Goal: Information Seeking & Learning: Learn about a topic

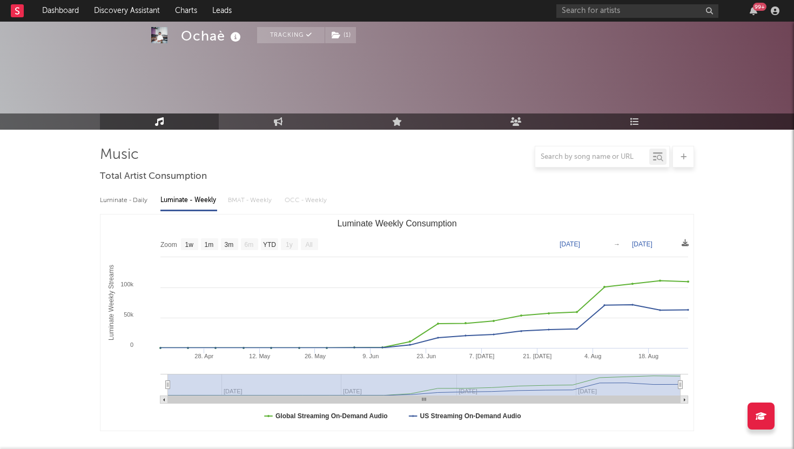
select select "1w"
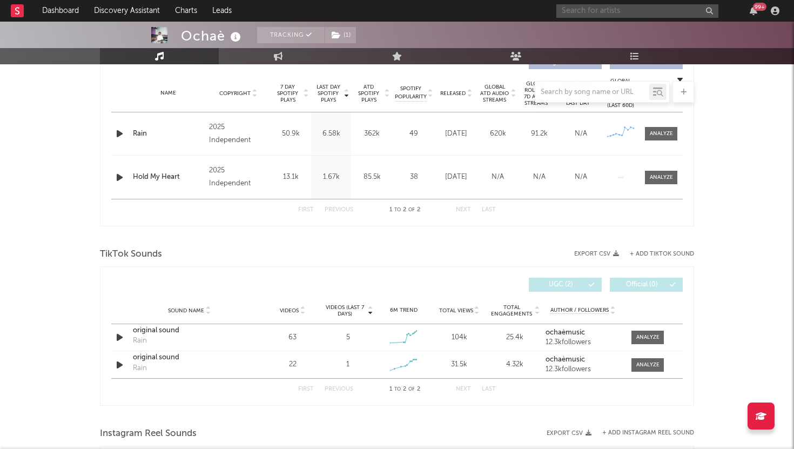
click at [574, 9] on input "text" at bounding box center [638, 11] width 162 height 14
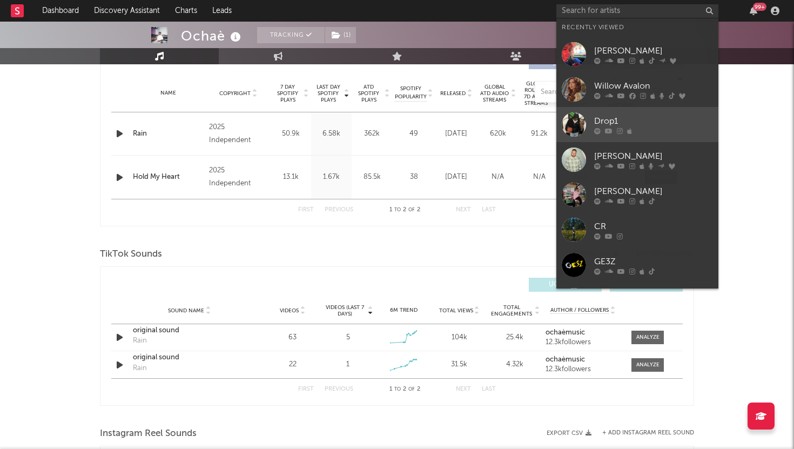
click at [586, 121] on link "Drop1" at bounding box center [638, 124] width 162 height 35
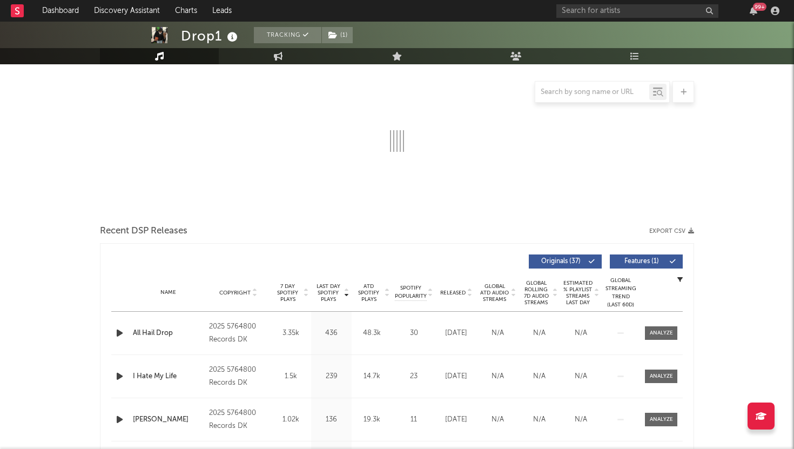
select select "1w"
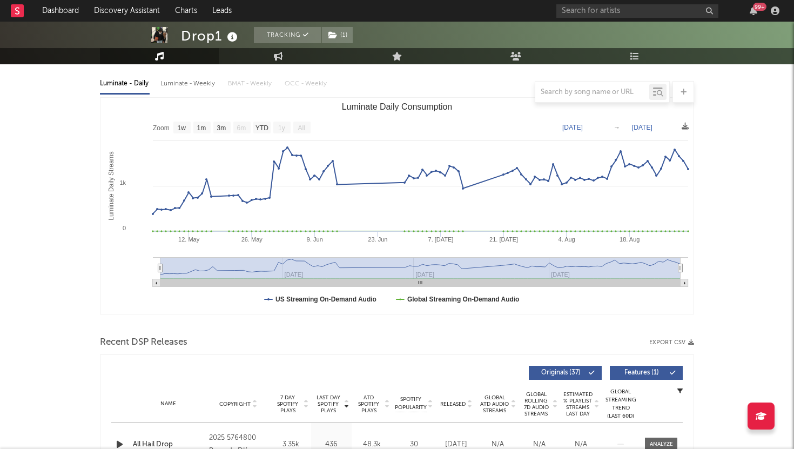
scroll to position [113, 0]
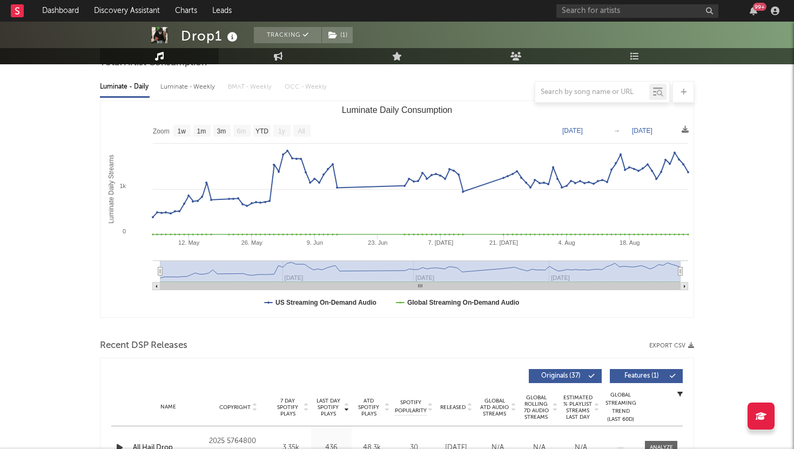
click at [200, 85] on div at bounding box center [397, 92] width 594 height 22
click at [201, 80] on div "Luminate - Weekly" at bounding box center [188, 87] width 57 height 18
select select "6m"
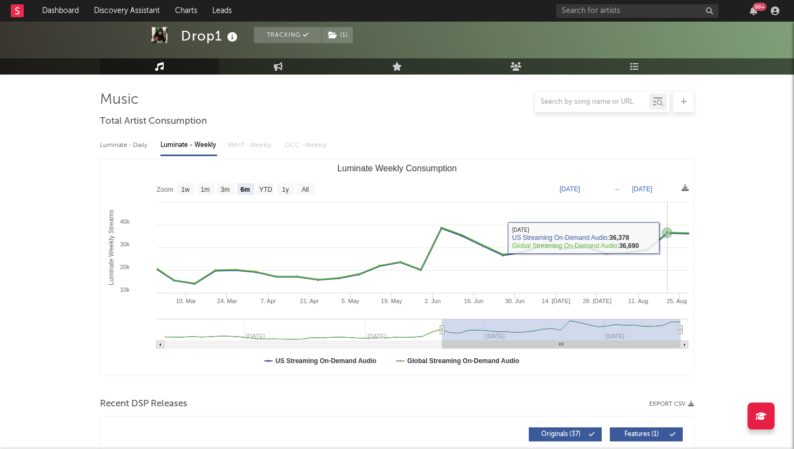
scroll to position [52, 0]
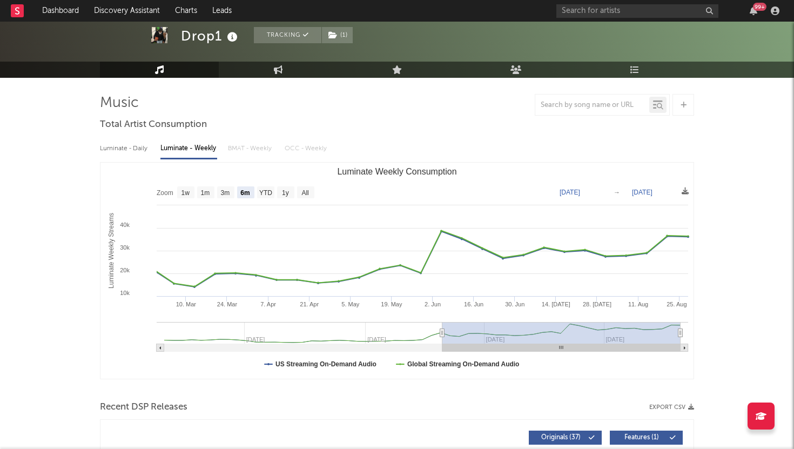
click at [141, 148] on div "Luminate - Daily" at bounding box center [125, 148] width 50 height 18
select select "1w"
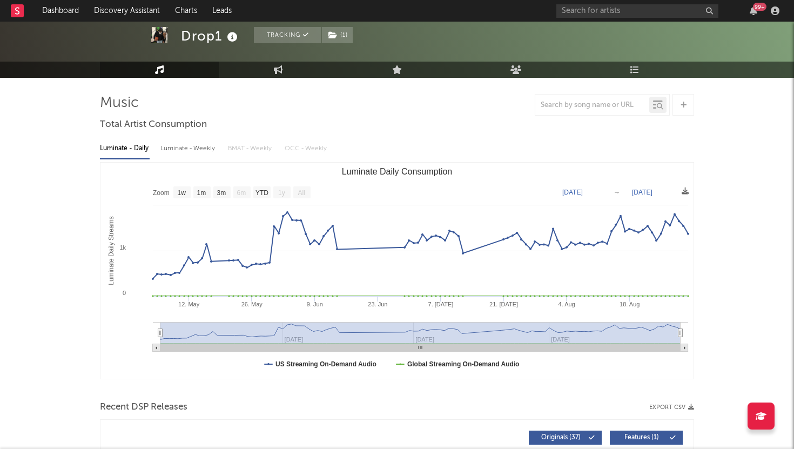
click at [182, 148] on div "Luminate - Weekly" at bounding box center [188, 148] width 57 height 18
select select "6m"
